Goal: Task Accomplishment & Management: Manage account settings

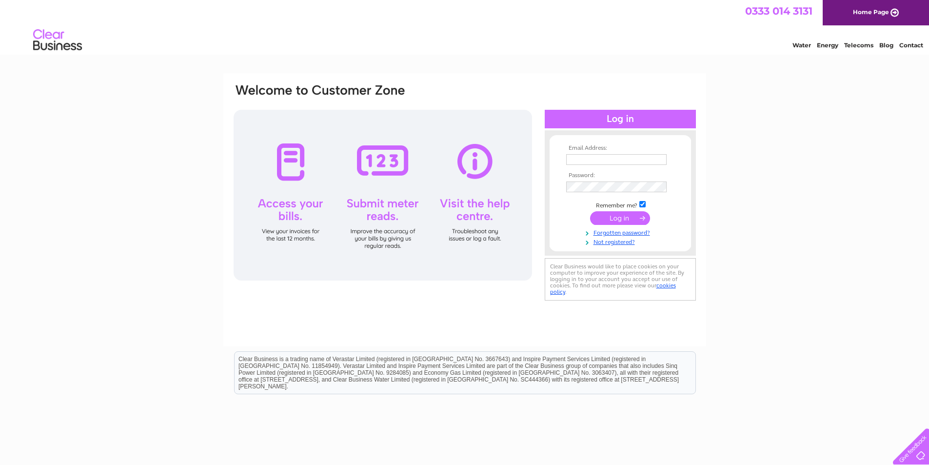
type input "surewin@btinternet.com"
click at [628, 220] on input "submit" at bounding box center [620, 218] width 60 height 14
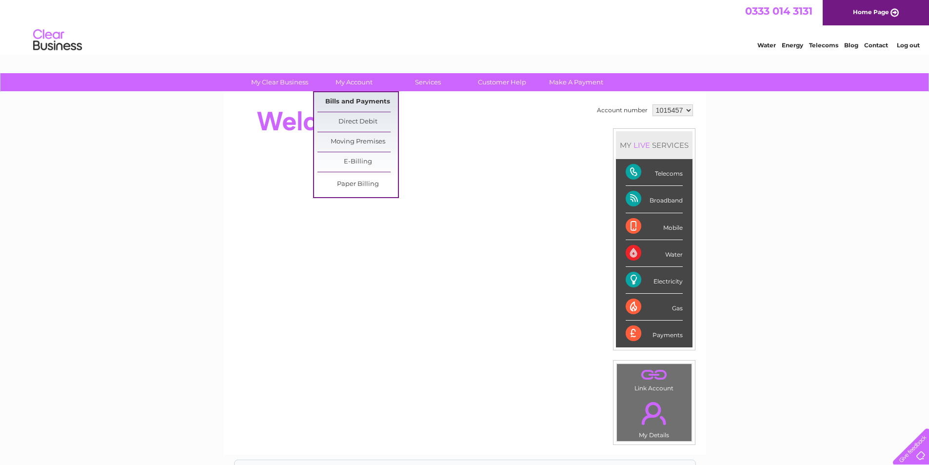
click at [370, 99] on link "Bills and Payments" at bounding box center [357, 102] width 80 height 20
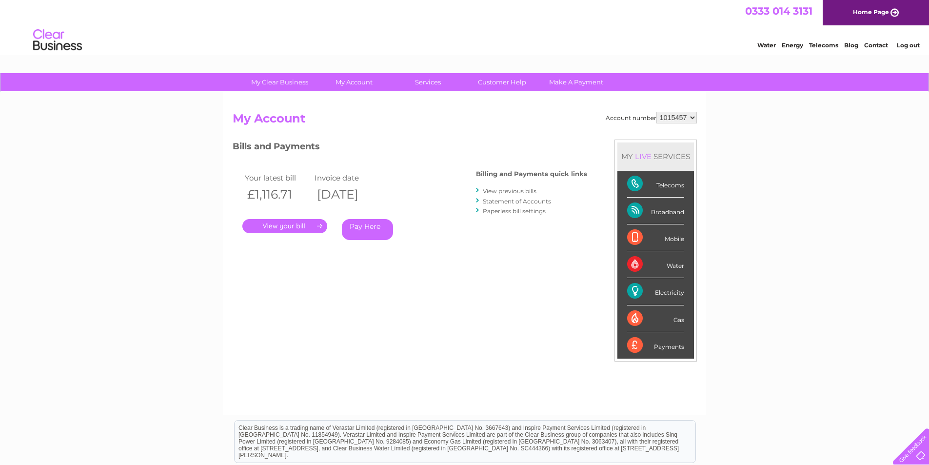
click at [308, 223] on link "." at bounding box center [284, 226] width 85 height 14
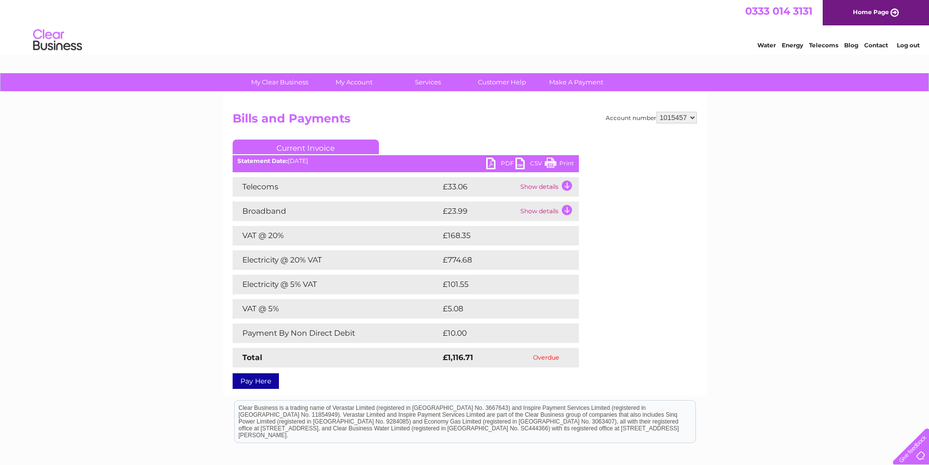
click at [501, 166] on link "PDF" at bounding box center [500, 165] width 29 height 14
